Goal: Information Seeking & Learning: Learn about a topic

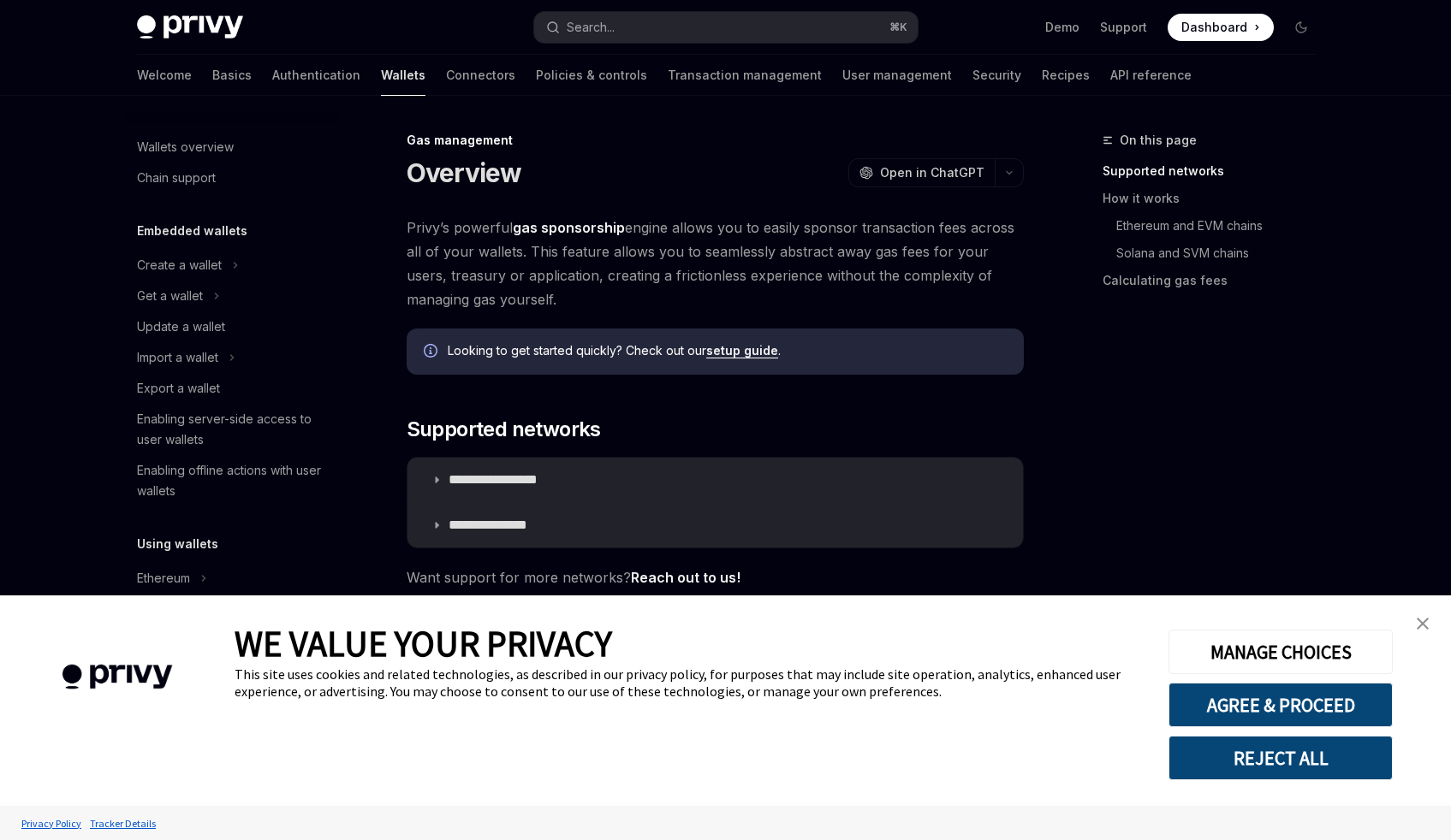
scroll to position [630, 0]
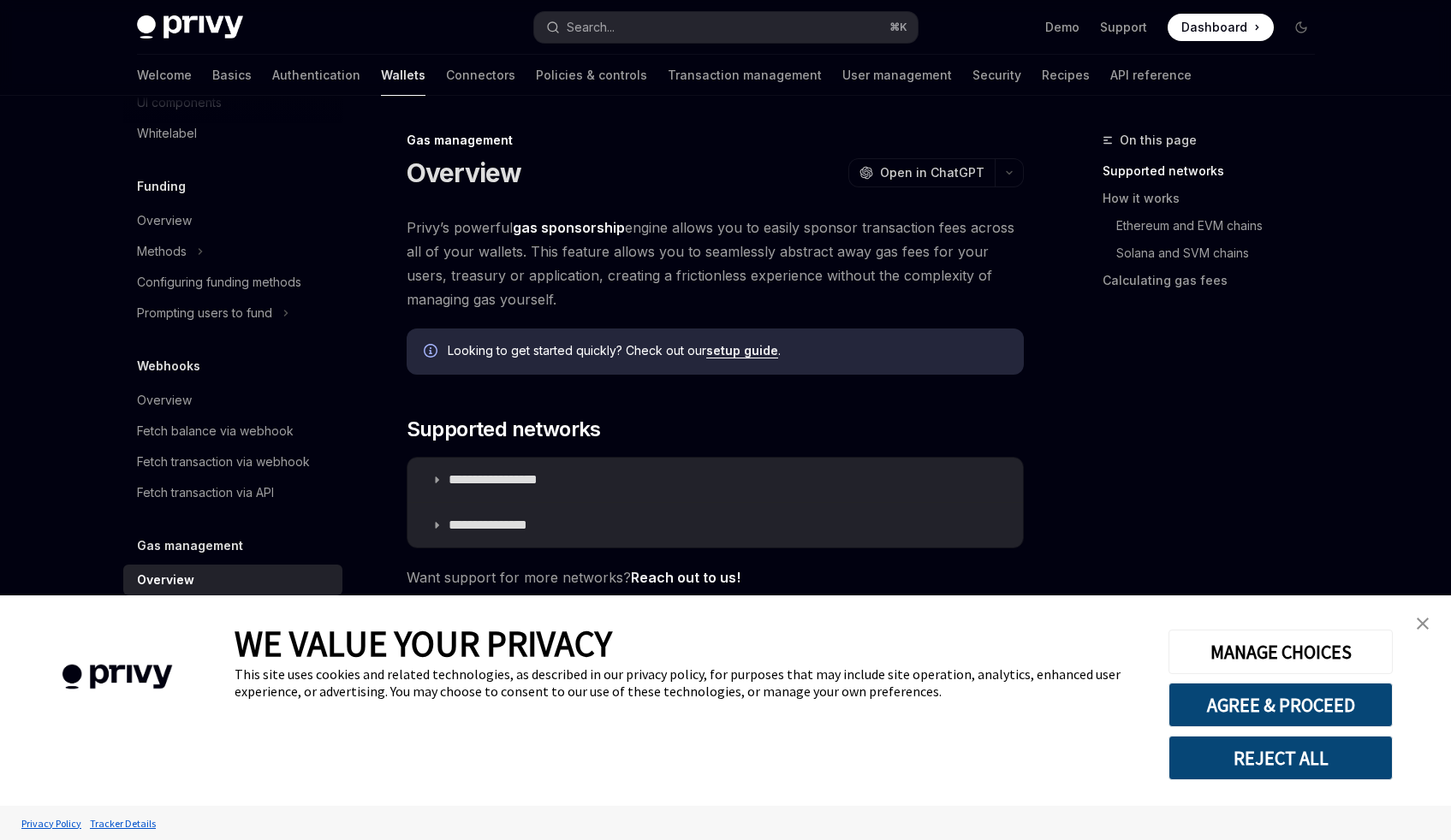
type textarea "*"
click at [1273, 766] on button "REJECT ALL" at bounding box center [1280, 758] width 224 height 44
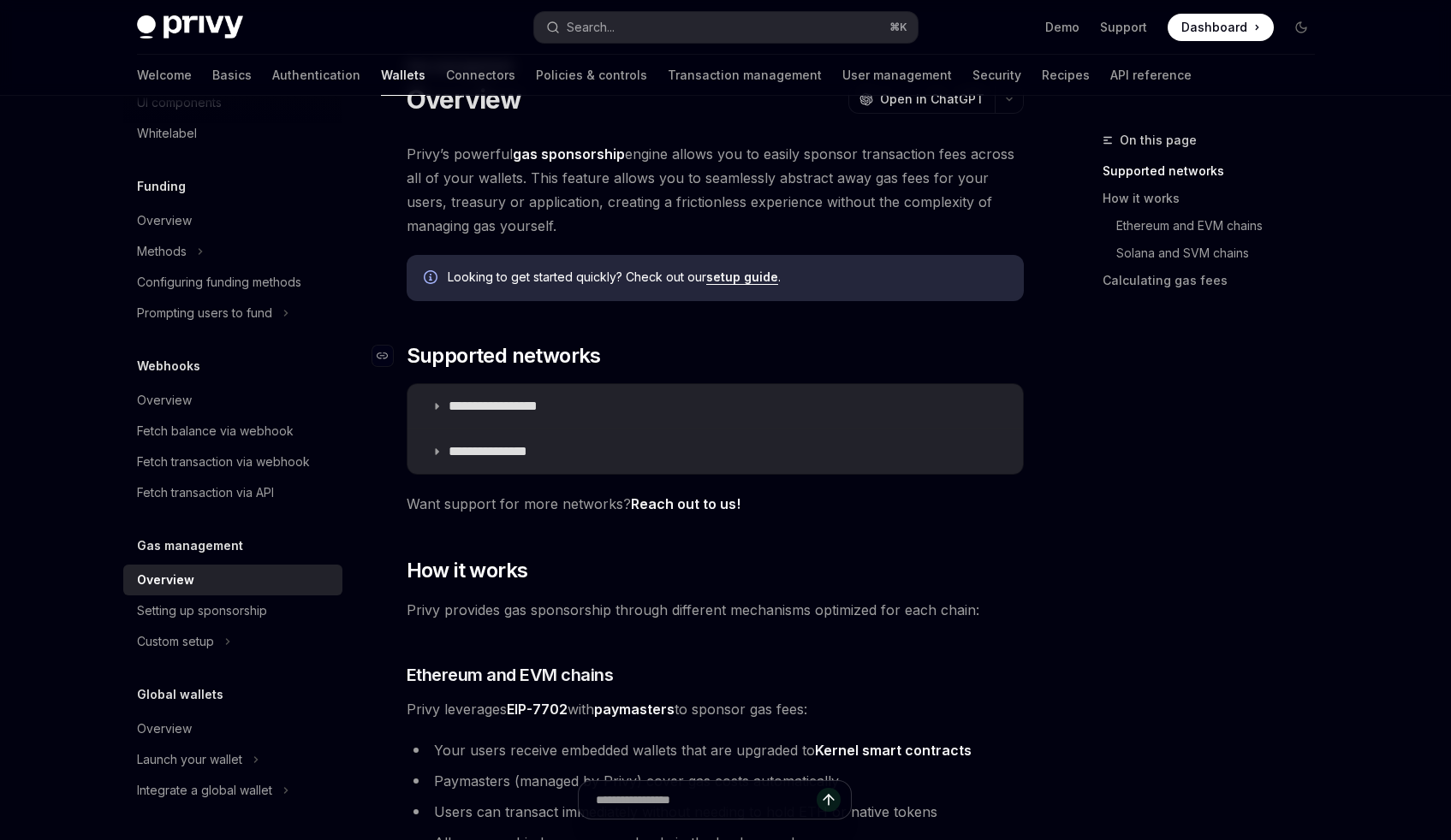
scroll to position [89, 0]
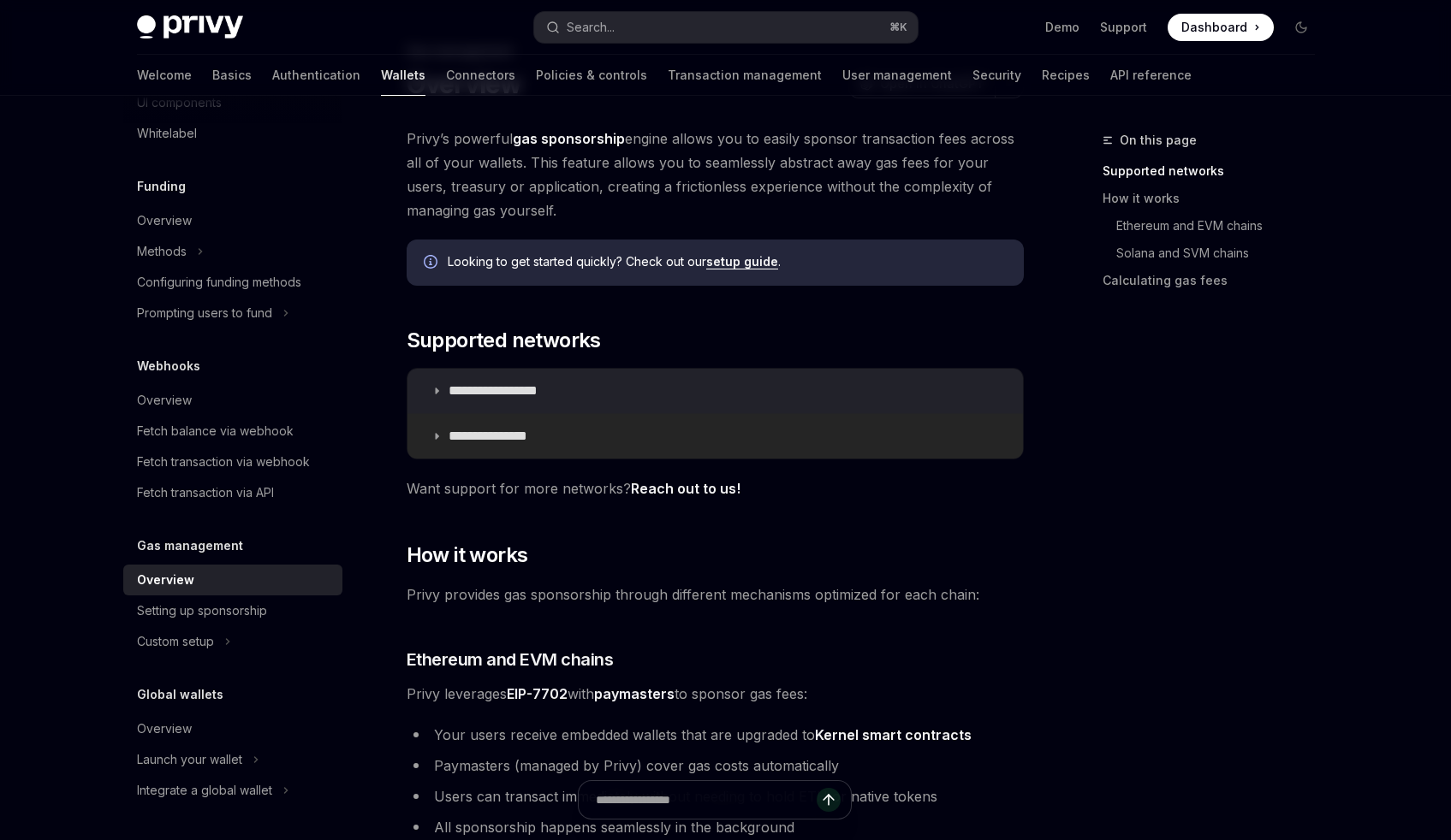
click at [689, 433] on summary "**********" at bounding box center [715, 436] width 615 height 44
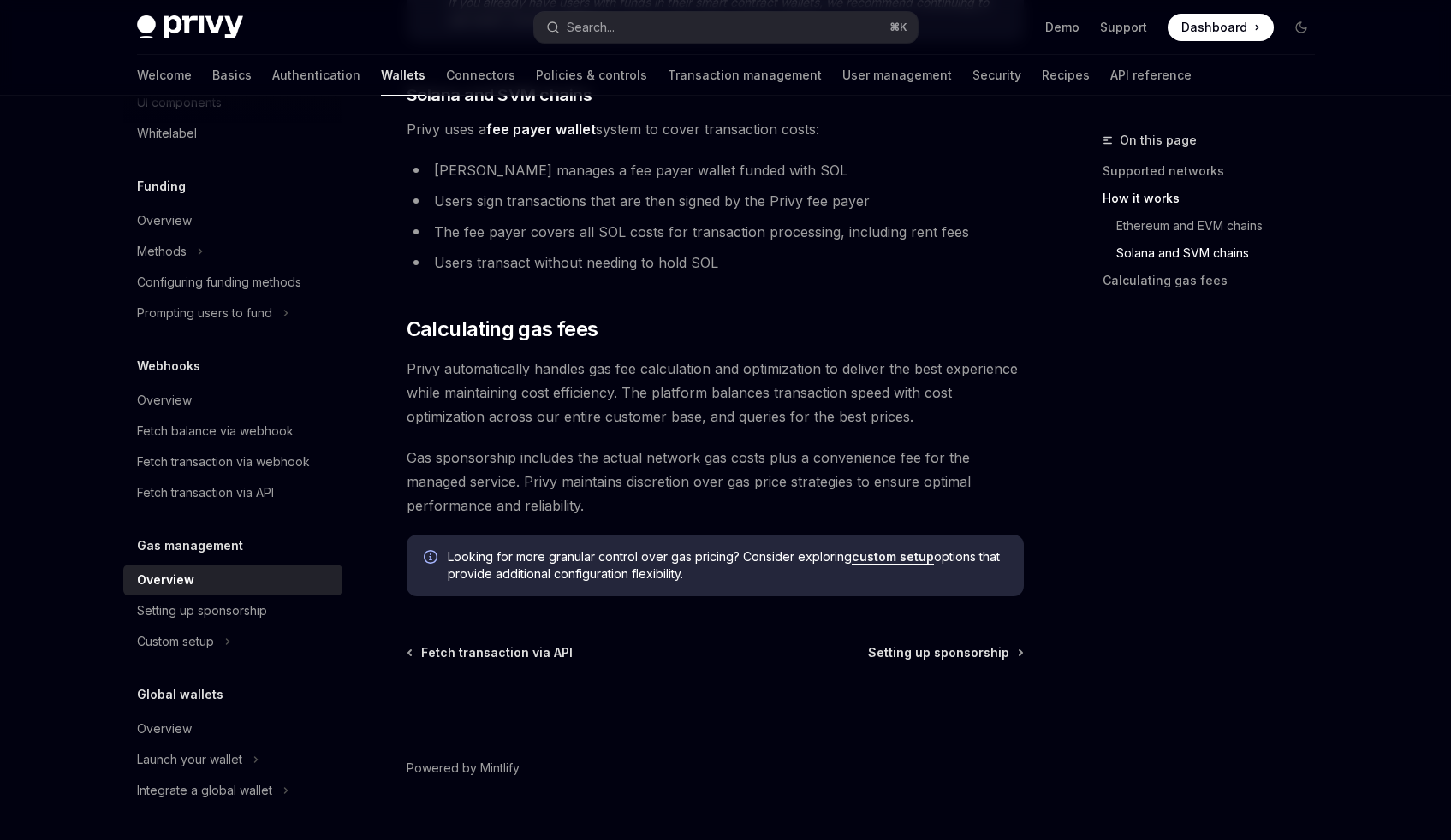
scroll to position [1364, 0]
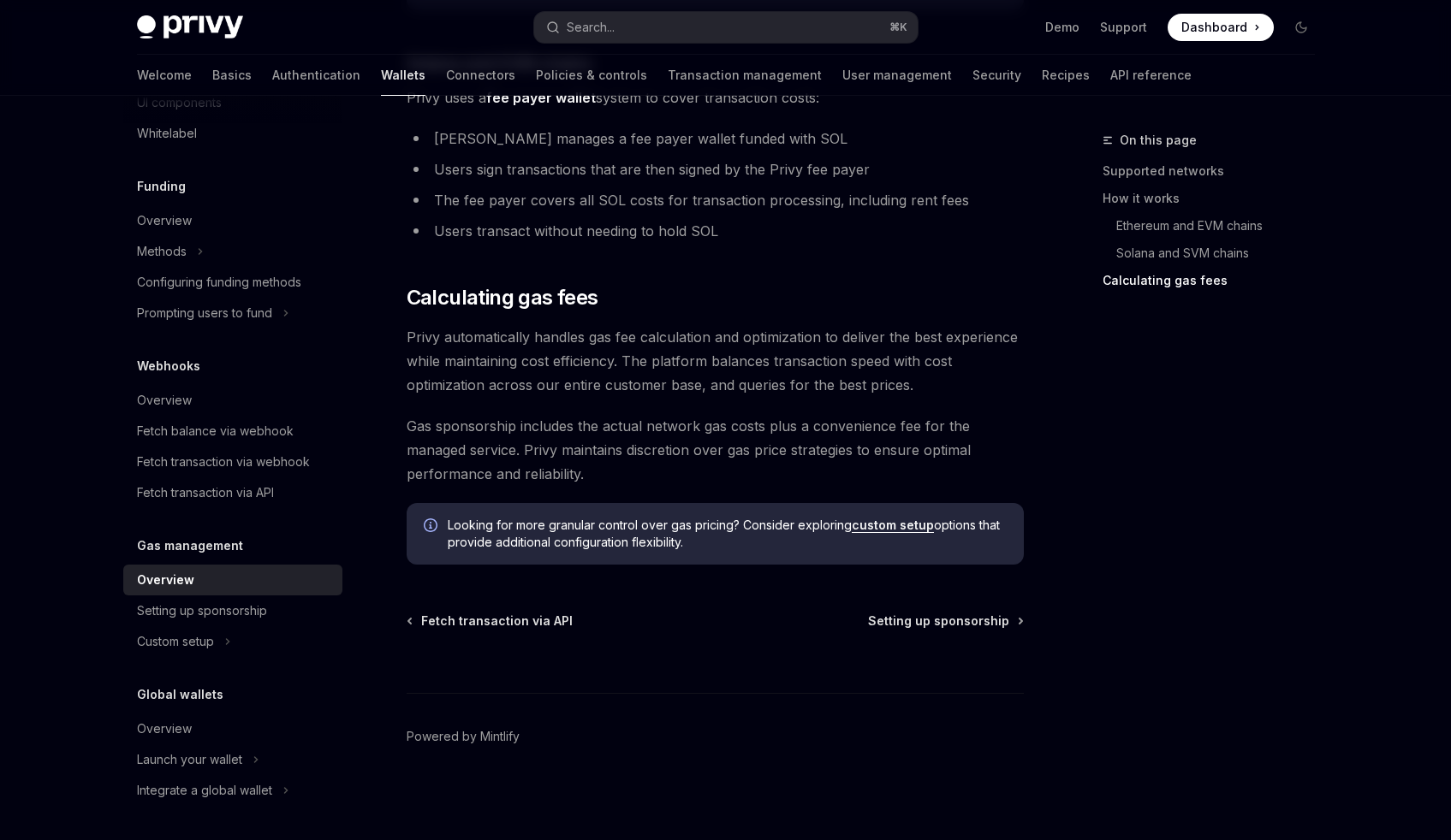
click at [870, 527] on link "custom setup" at bounding box center [892, 525] width 82 height 16
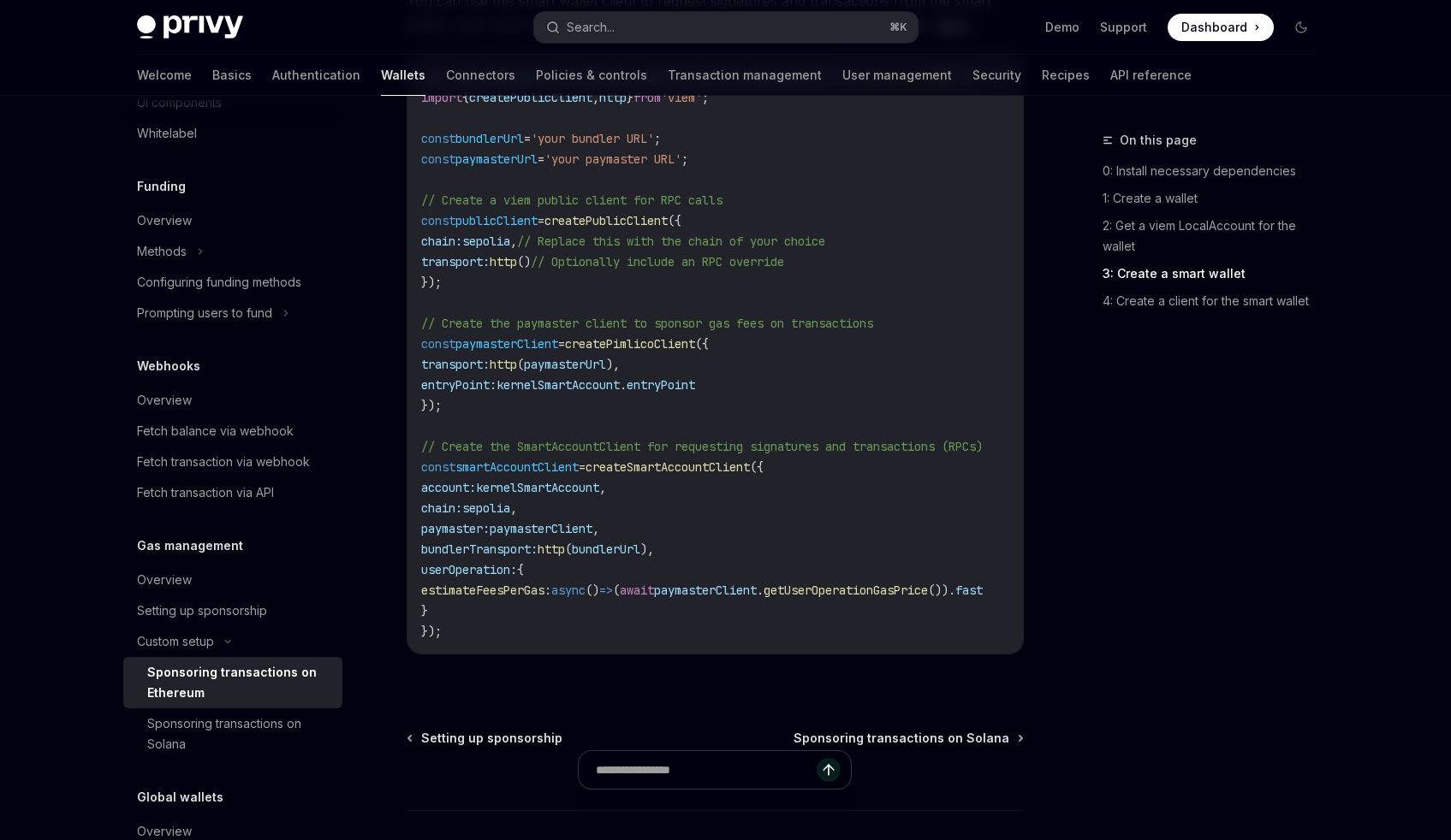
scroll to position [2495, 0]
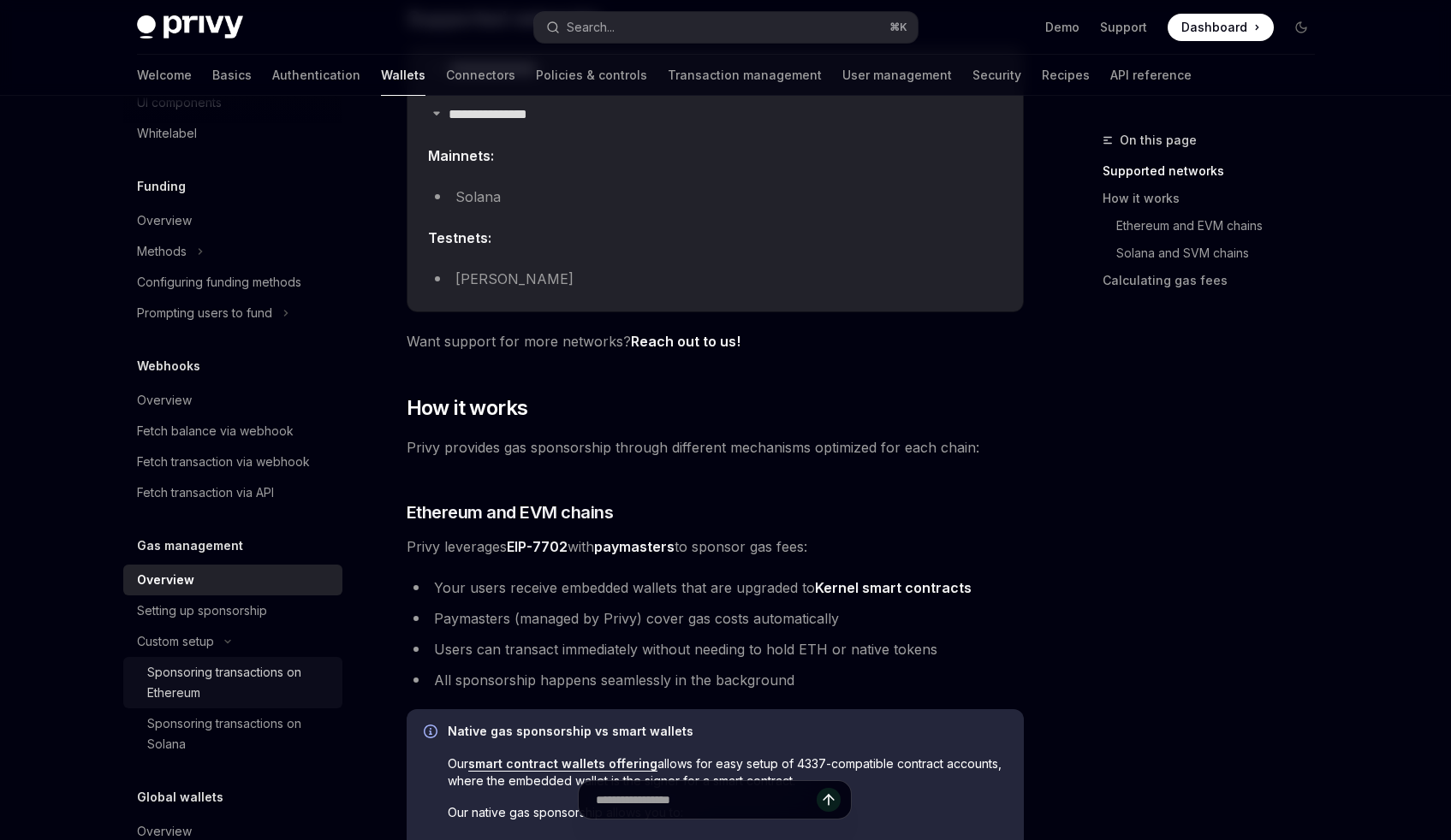
scroll to position [394, 0]
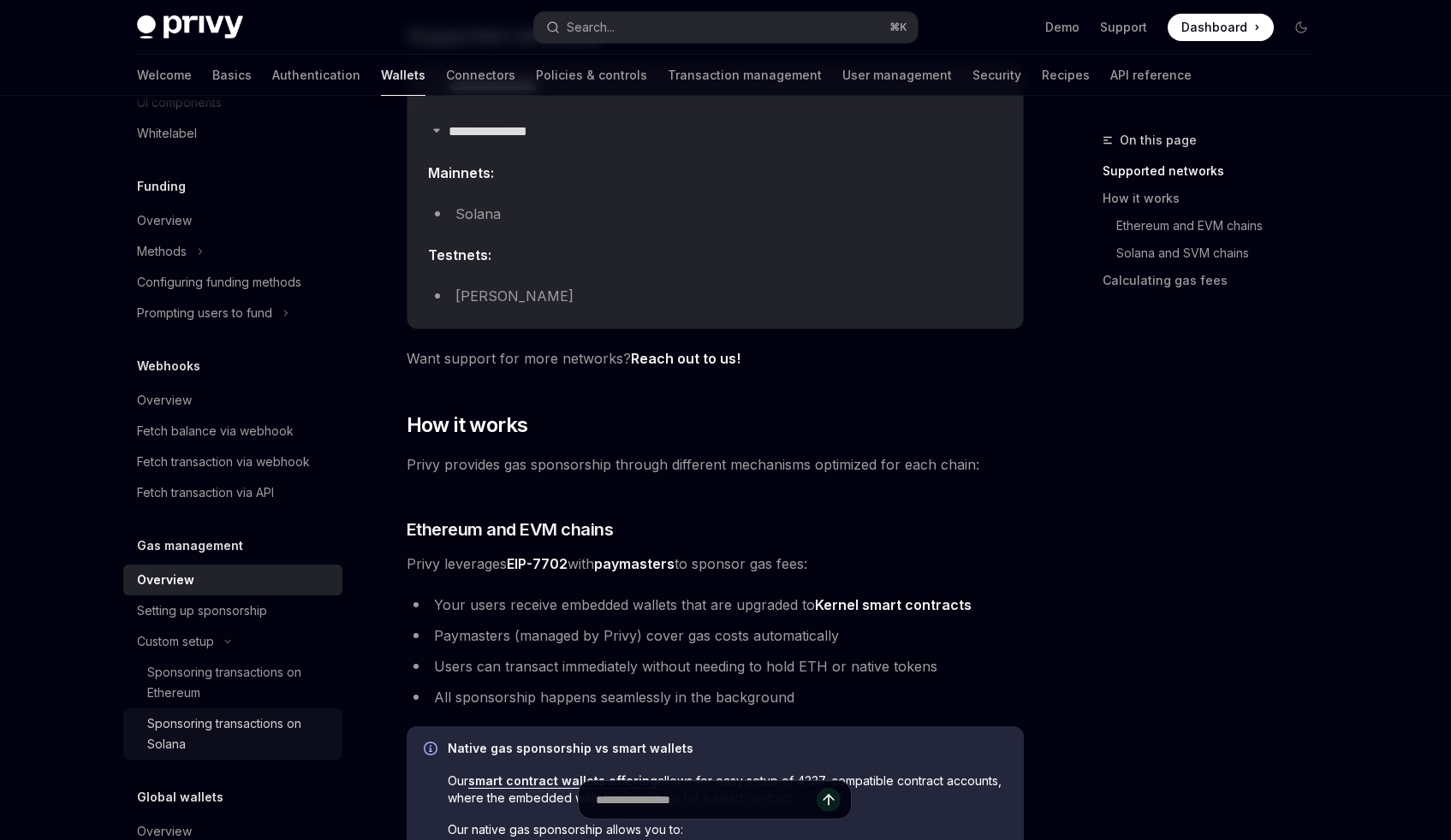
click at [188, 737] on div "Sponsoring transactions on Solana" at bounding box center [240, 734] width 185 height 41
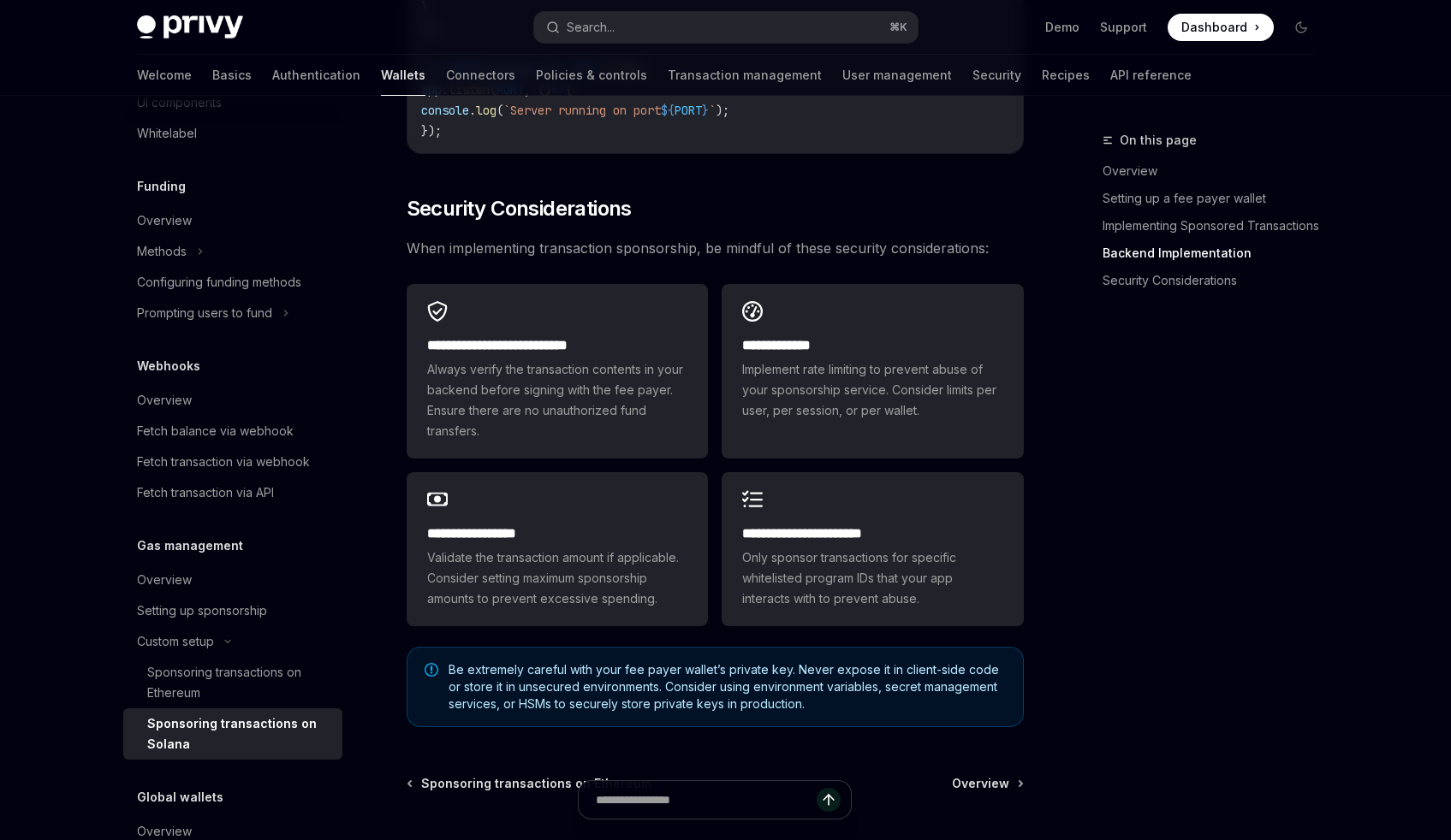
type textarea "*"
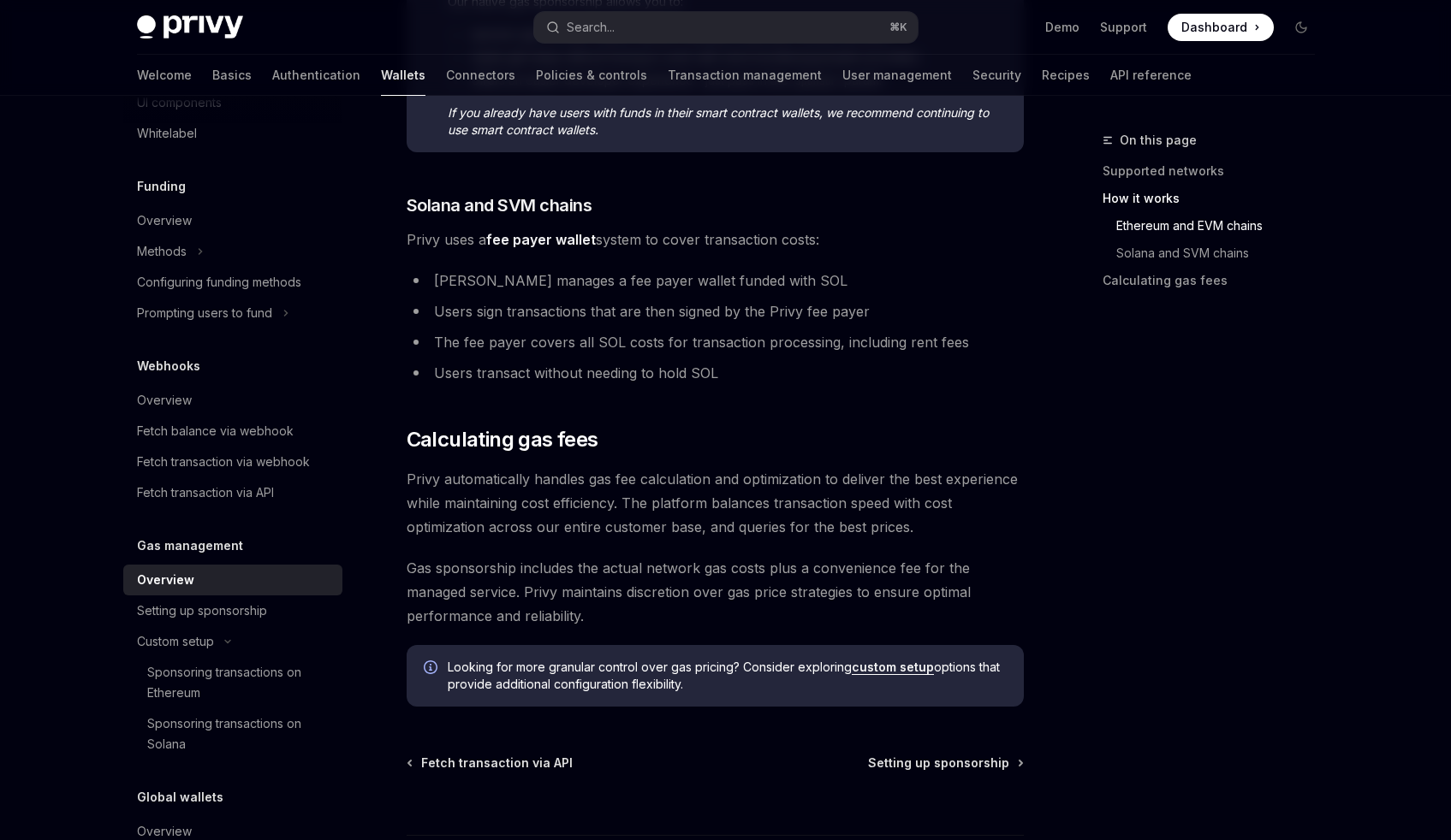
scroll to position [1275, 0]
